Goal: Transaction & Acquisition: Subscribe to service/newsletter

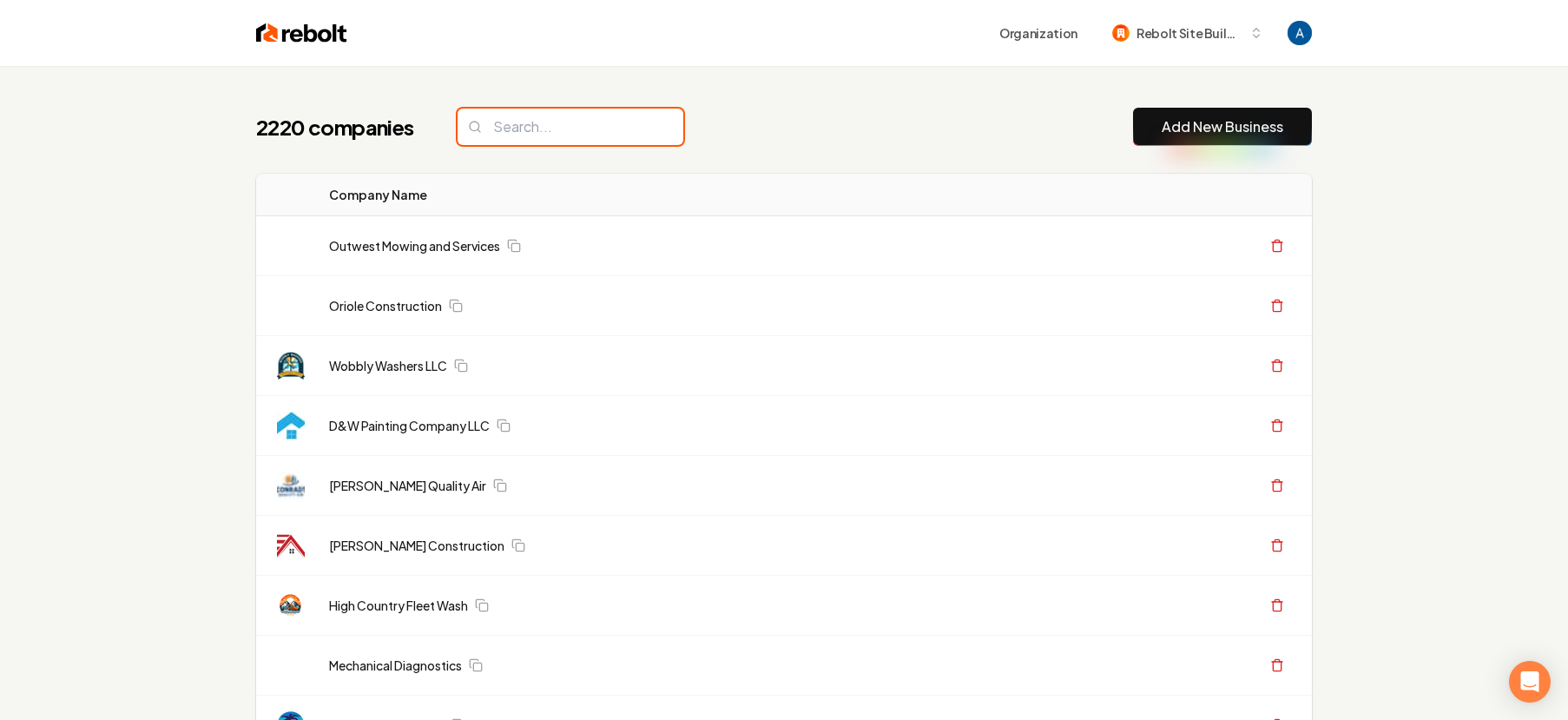
click at [582, 137] on input "search" at bounding box center [570, 127] width 225 height 37
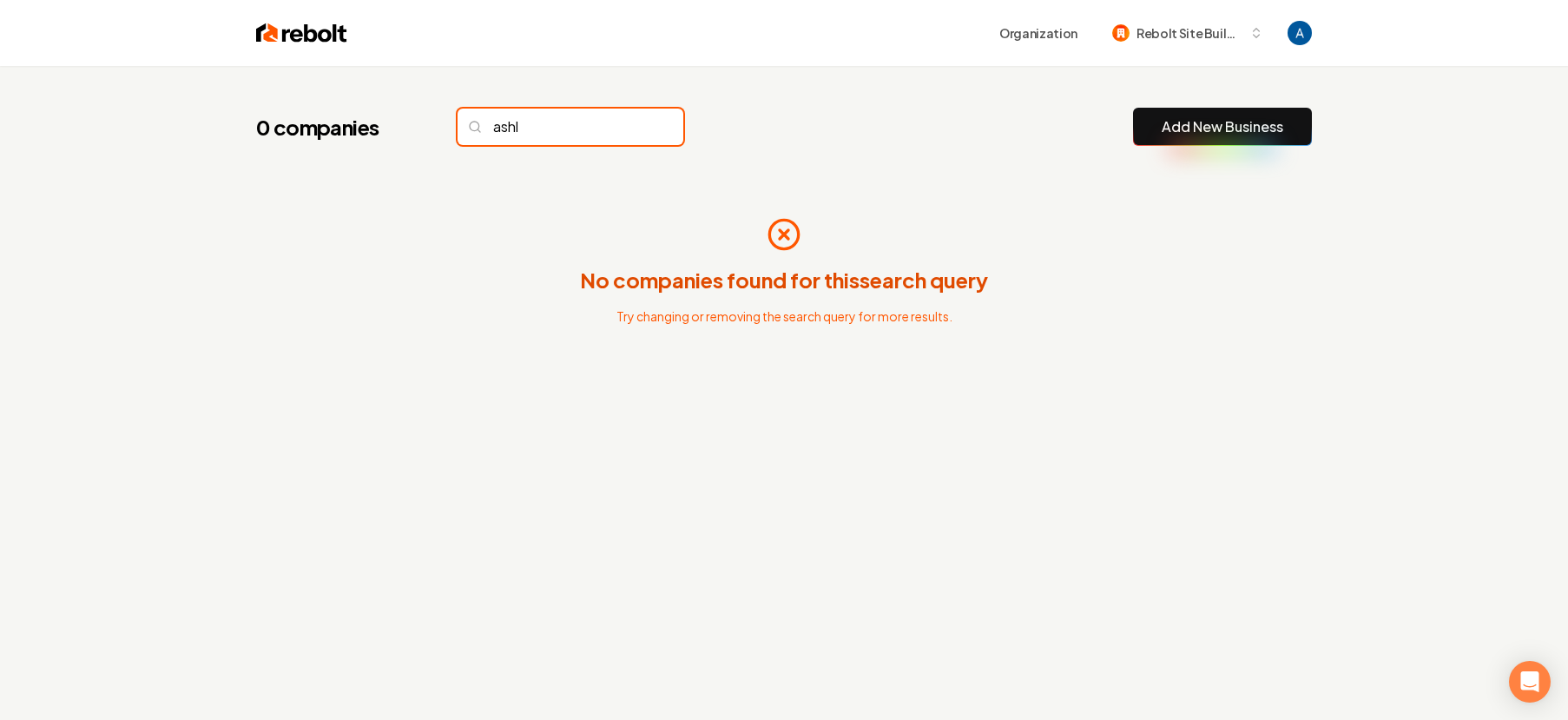
type input "ashla"
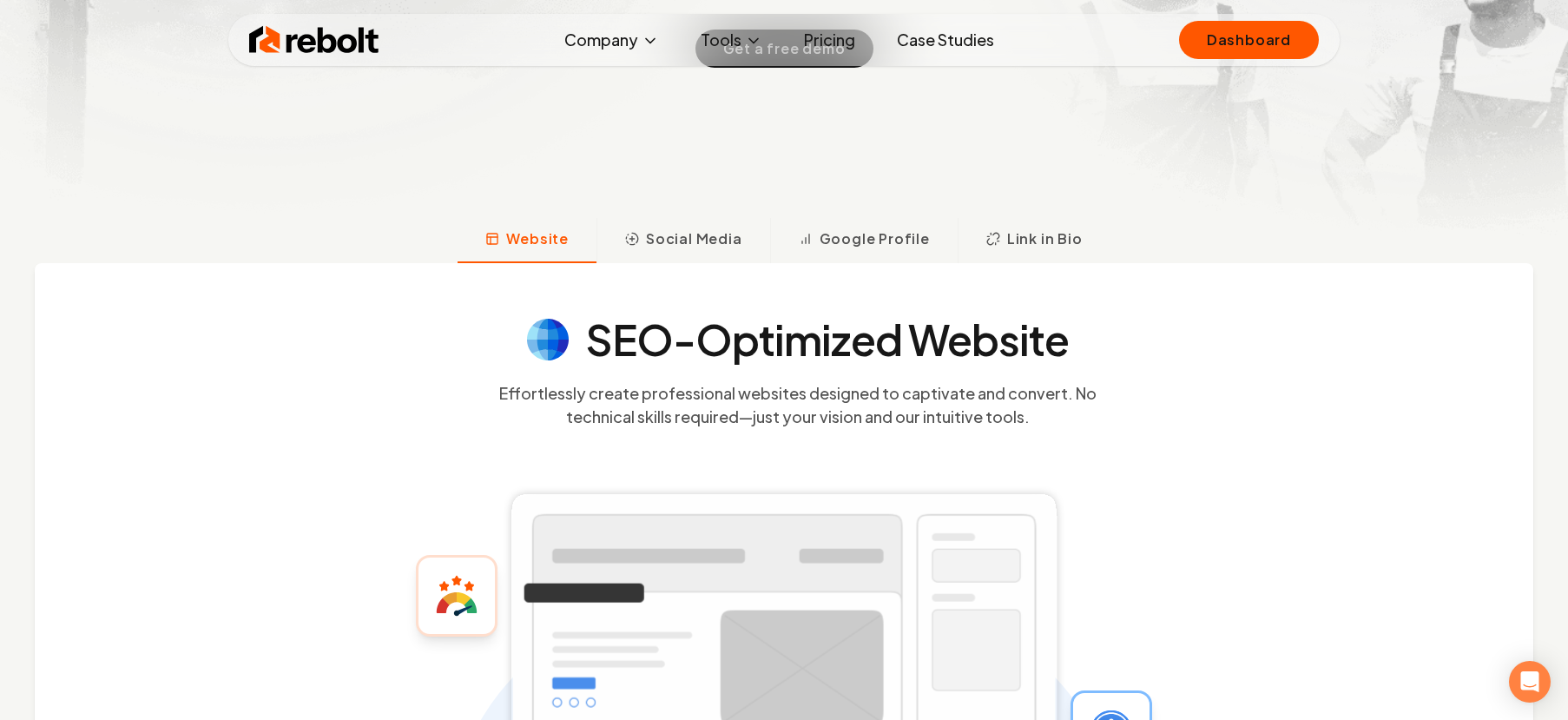
scroll to position [504, 0]
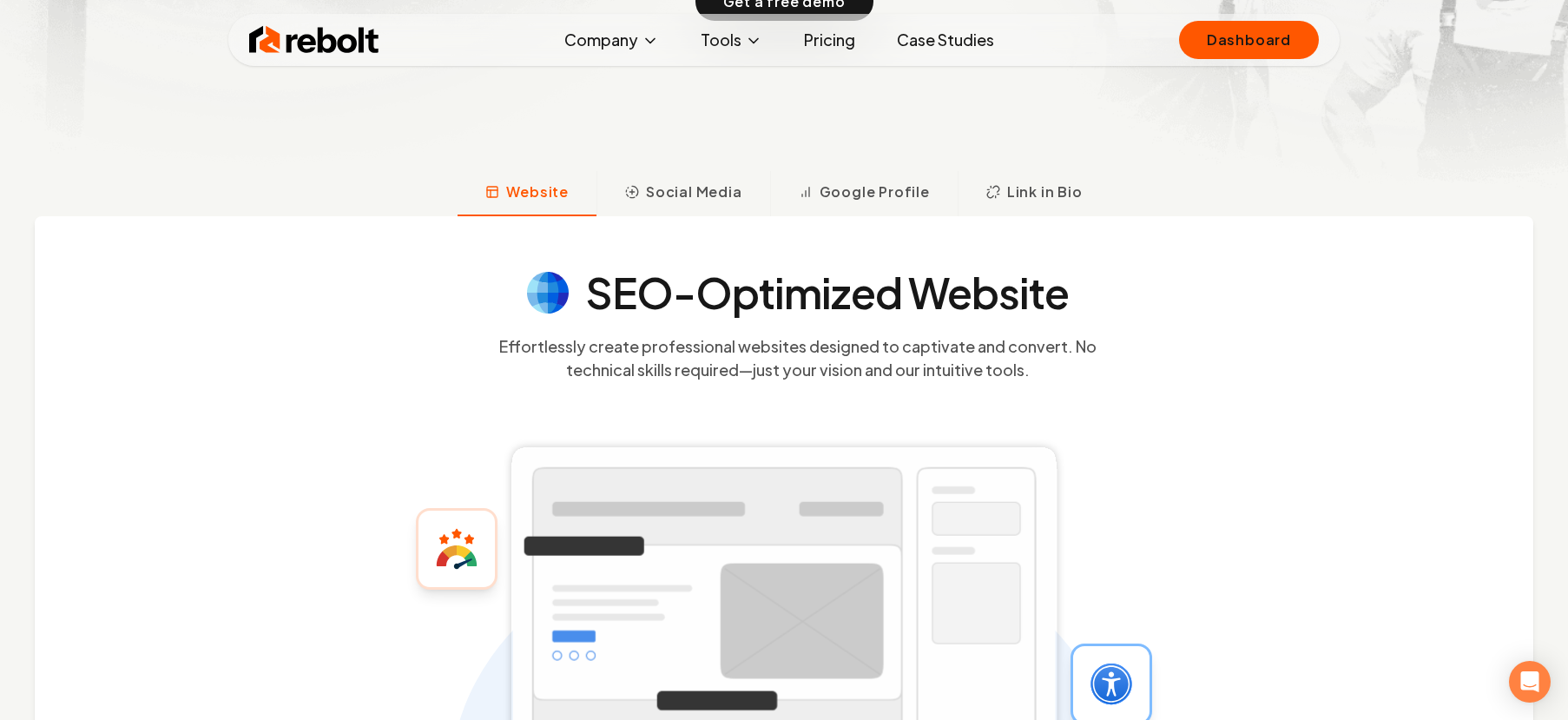
click at [824, 37] on link "Pricing" at bounding box center [829, 40] width 79 height 35
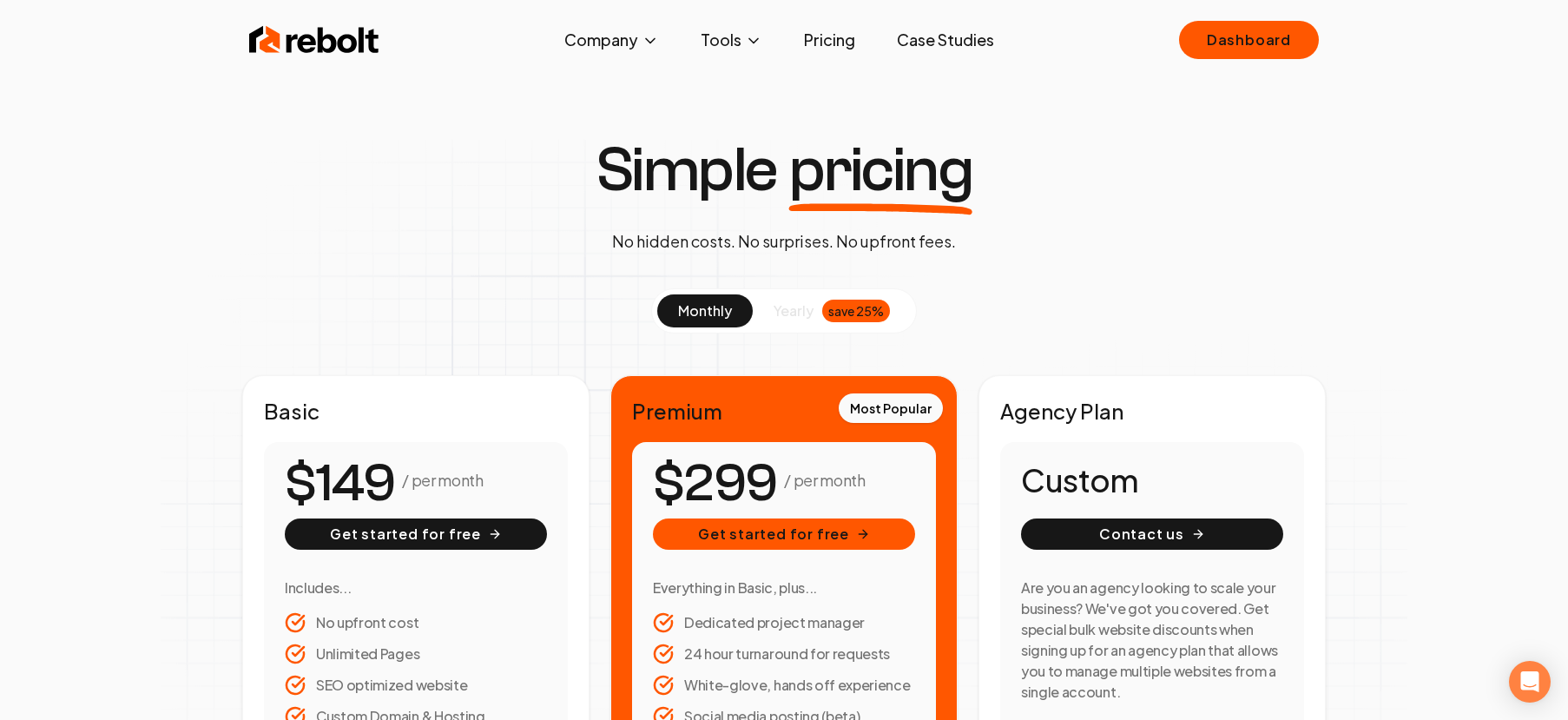
click at [371, 53] on img at bounding box center [315, 40] width 130 height 35
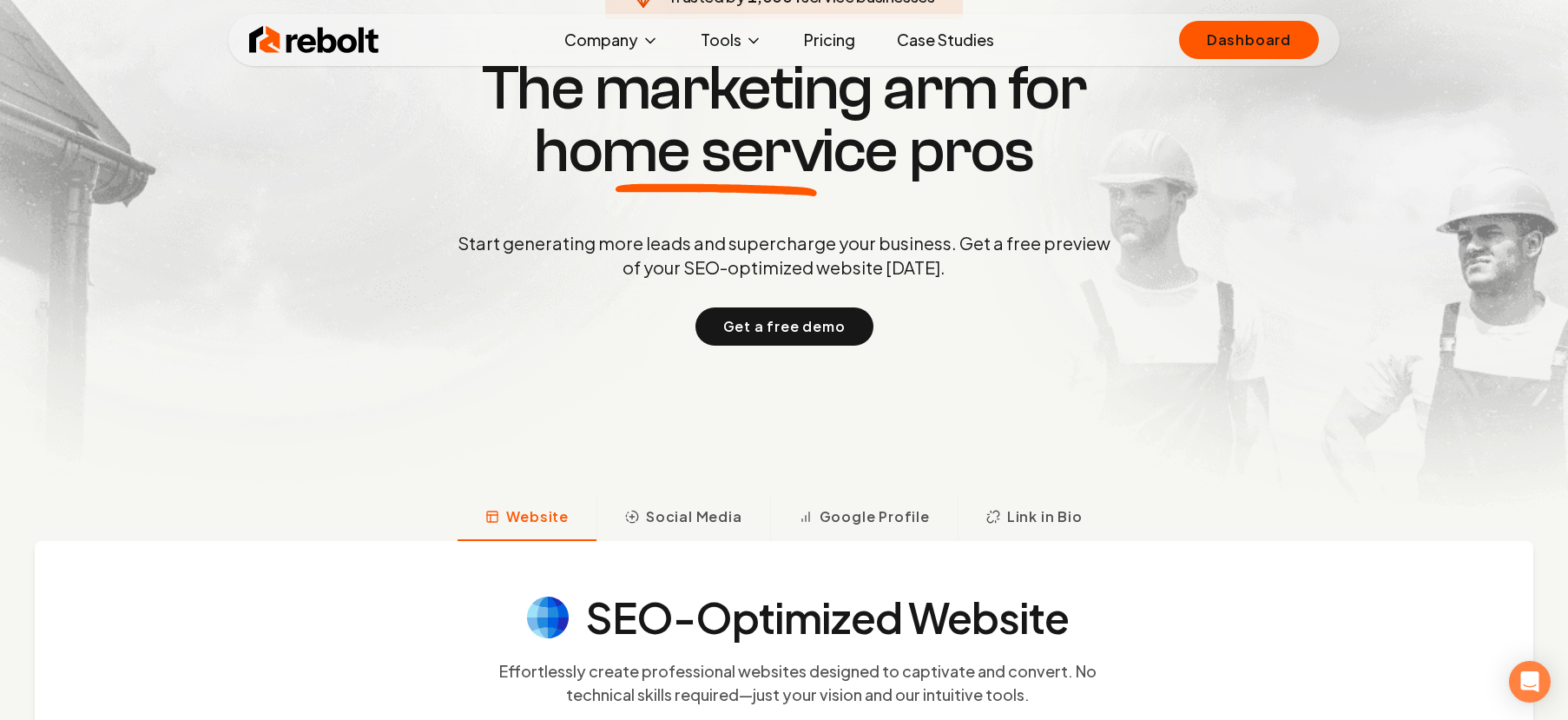
scroll to position [152, 0]
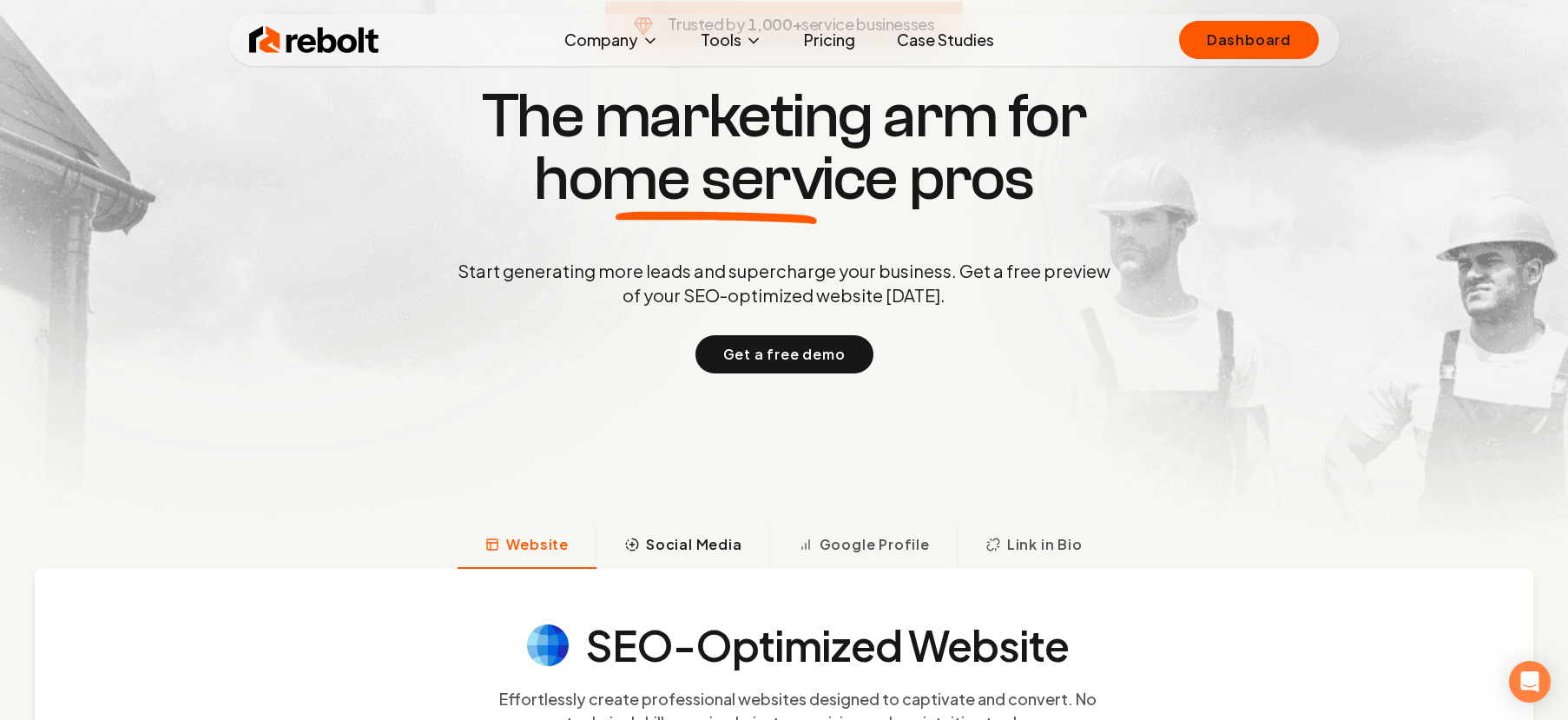
click at [702, 534] on span "Social Media" at bounding box center [694, 544] width 96 height 20
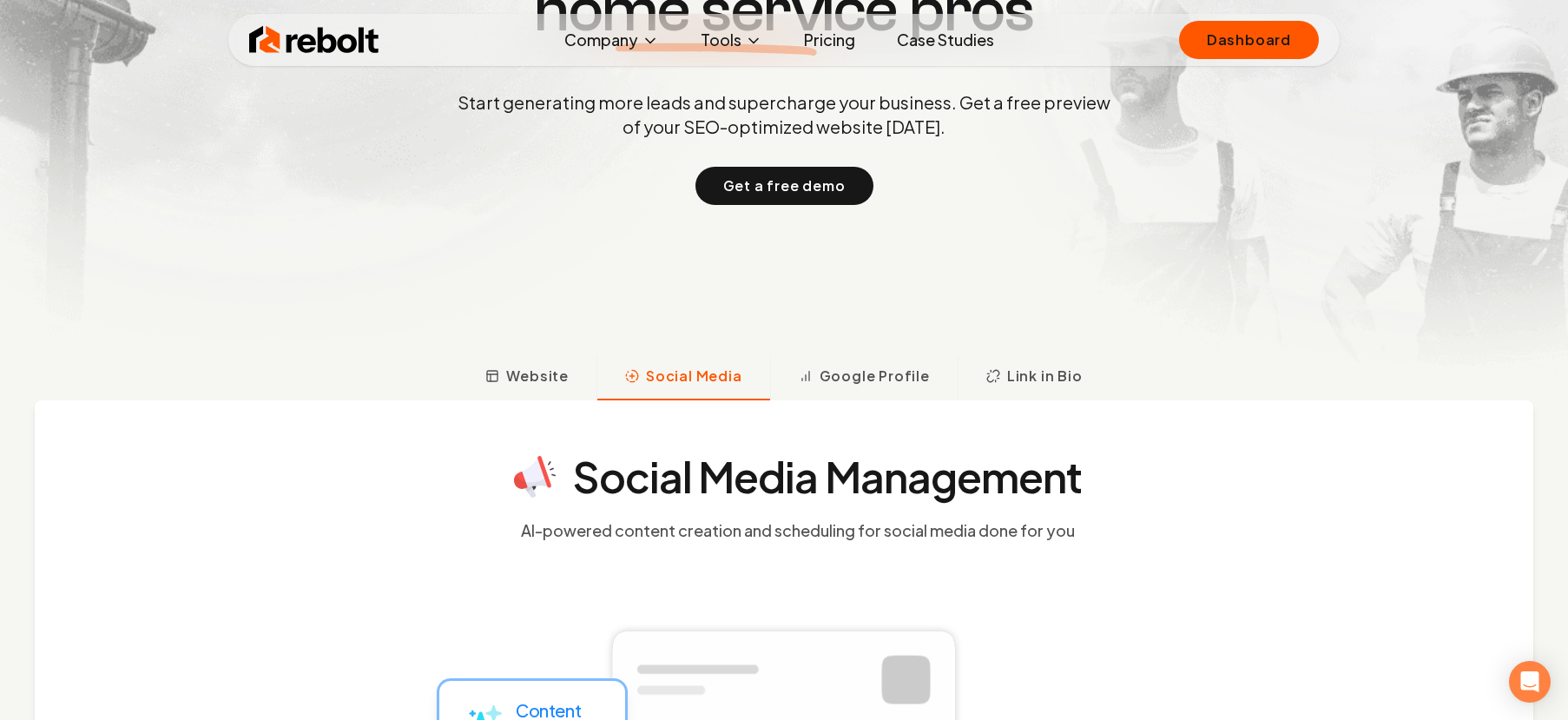
scroll to position [52, 0]
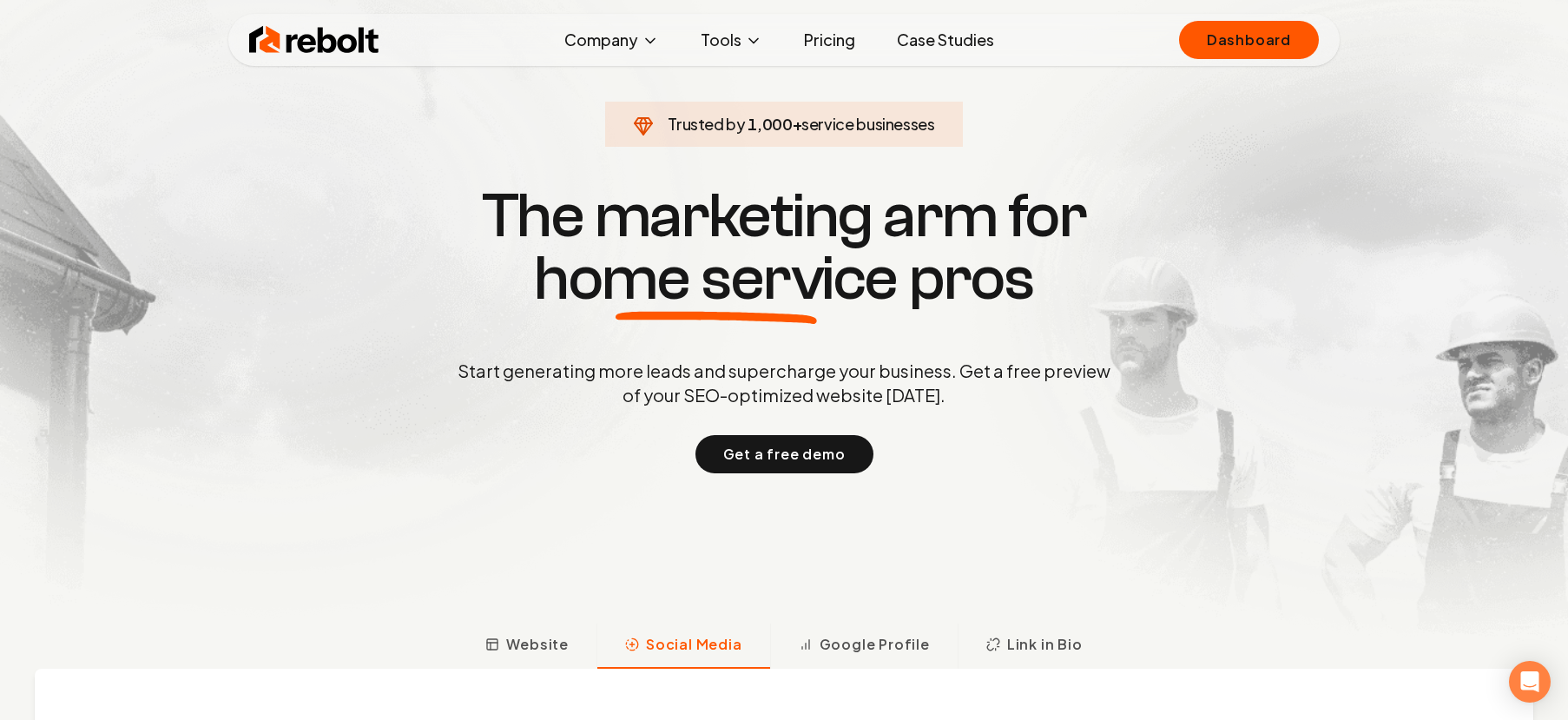
click at [834, 35] on link "Pricing" at bounding box center [829, 40] width 79 height 35
